Goal: Find specific page/section: Find specific page/section

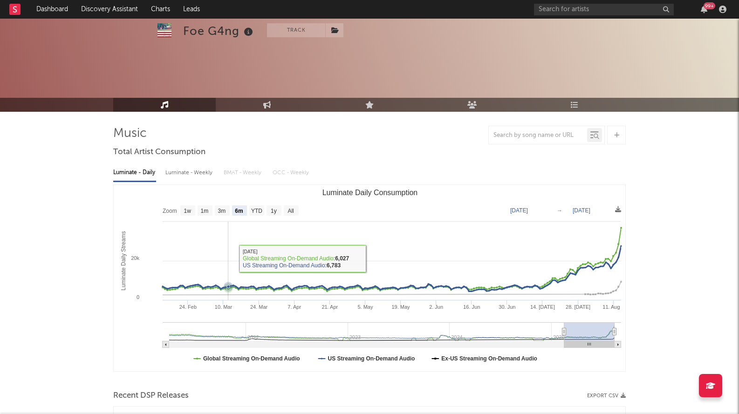
select select "6m"
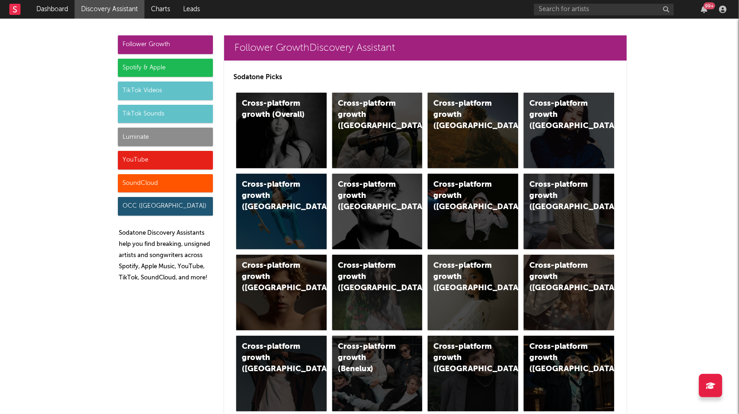
scroll to position [4251, 0]
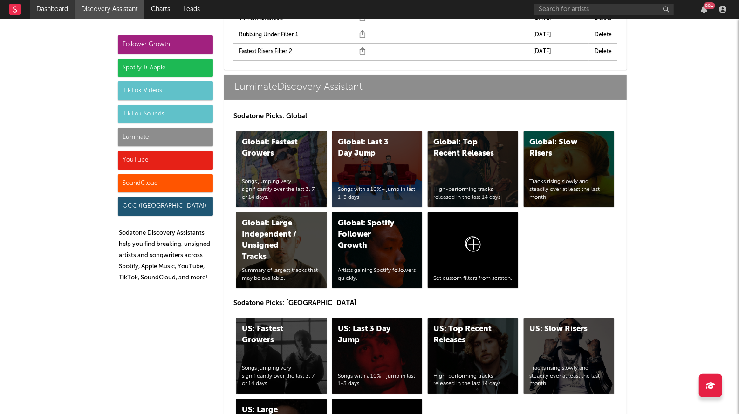
click at [53, 7] on link "Dashboard" at bounding box center [52, 9] width 45 height 19
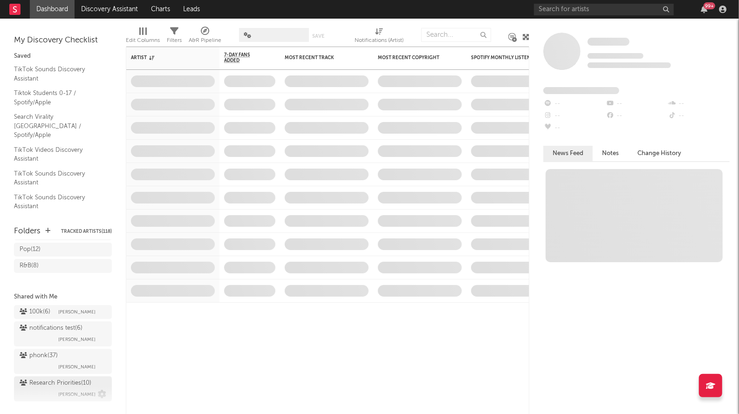
scroll to position [172, 0]
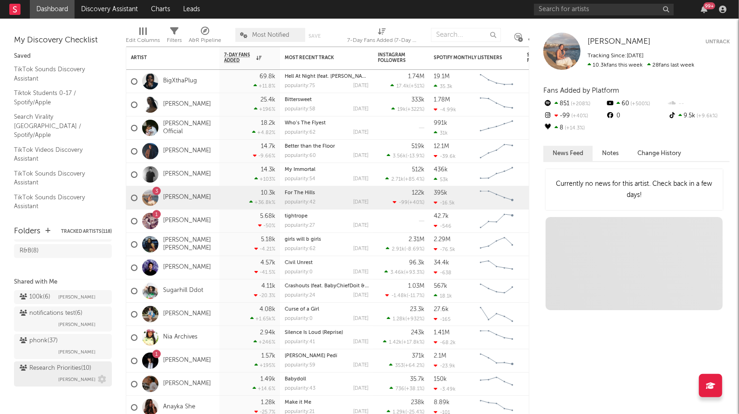
click at [29, 373] on div "Research Priorities ( 10 )" at bounding box center [56, 368] width 72 height 11
